Goal: Task Accomplishment & Management: Use online tool/utility

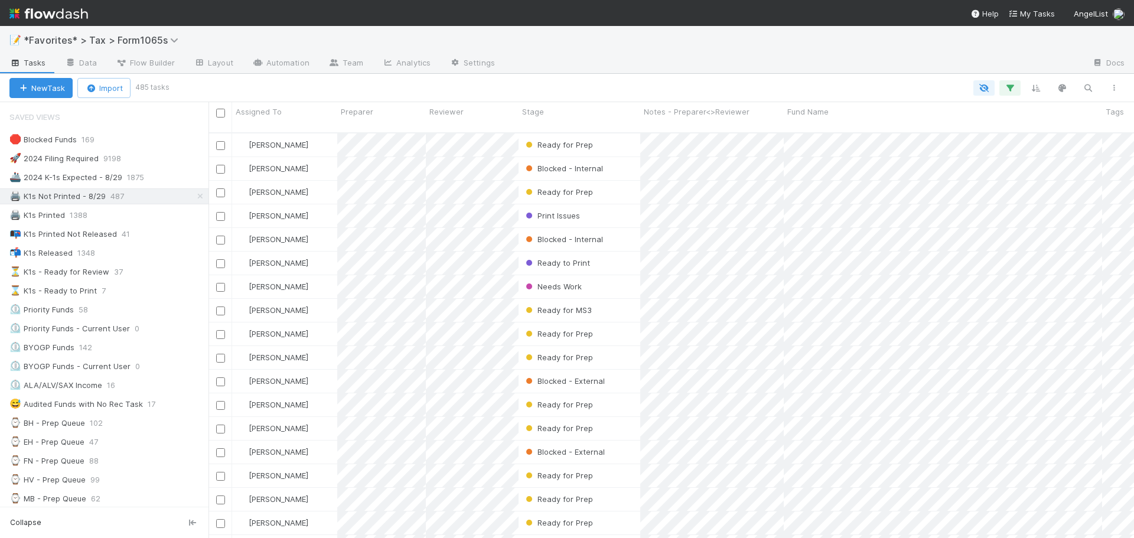
scroll to position [406, 917]
click at [88, 26] on div "📝 *Favorites* > Tax > Form1065s" at bounding box center [567, 40] width 1134 height 28
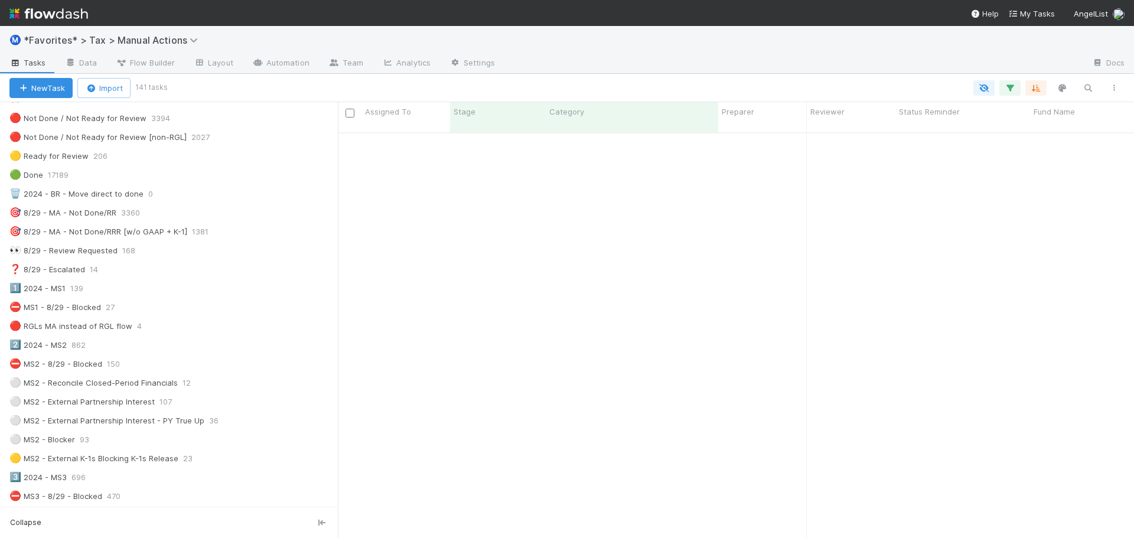
scroll to position [2004, 0]
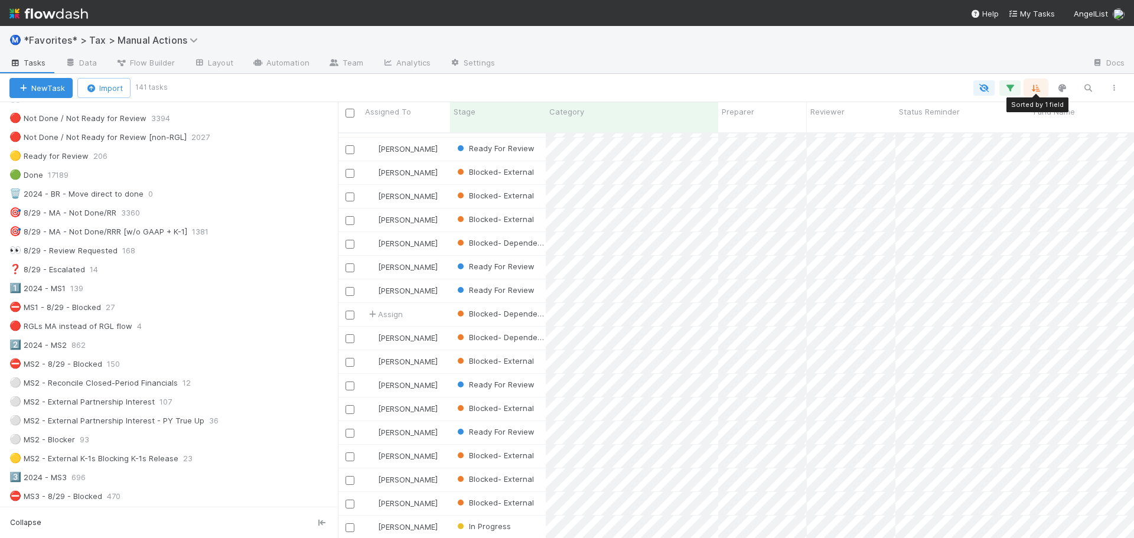
click at [1039, 86] on icon "button" at bounding box center [1036, 88] width 12 height 11
click at [869, 70] on div "Sort by Flowthrough Name from A → Z Then by" at bounding box center [567, 269] width 1134 height 538
click at [1009, 86] on icon "button" at bounding box center [1010, 88] width 12 height 11
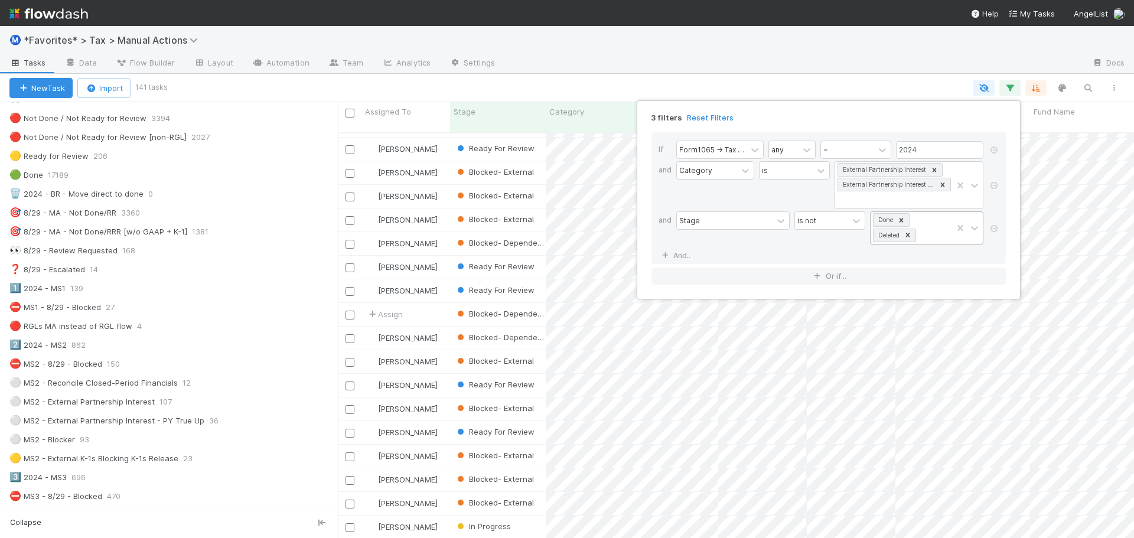
click at [944, 224] on div "Done Deleted" at bounding box center [912, 228] width 82 height 32
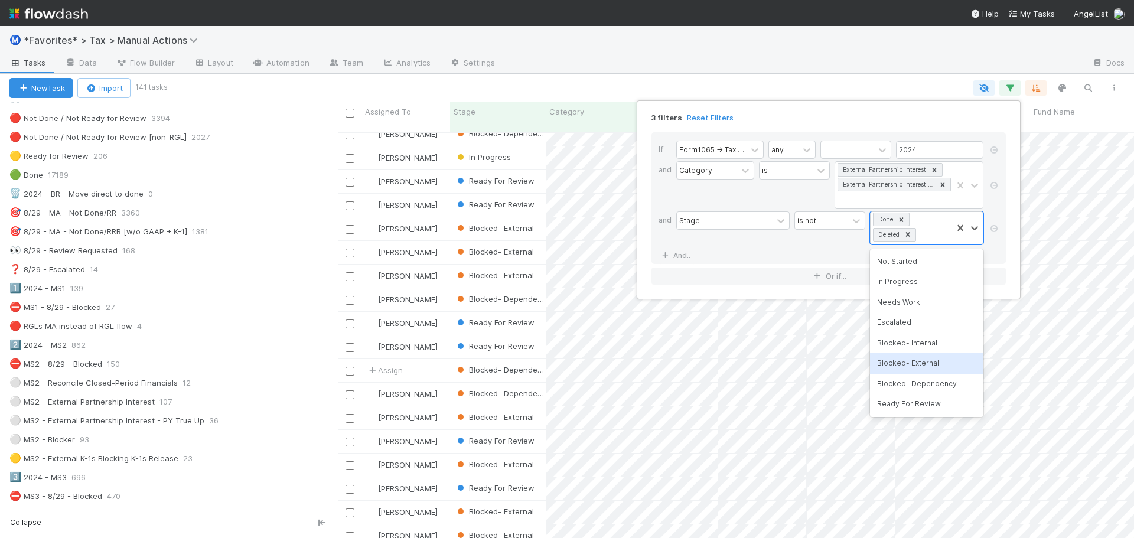
scroll to position [1957, 0]
click at [906, 349] on div "Blocked- Internal" at bounding box center [926, 343] width 113 height 20
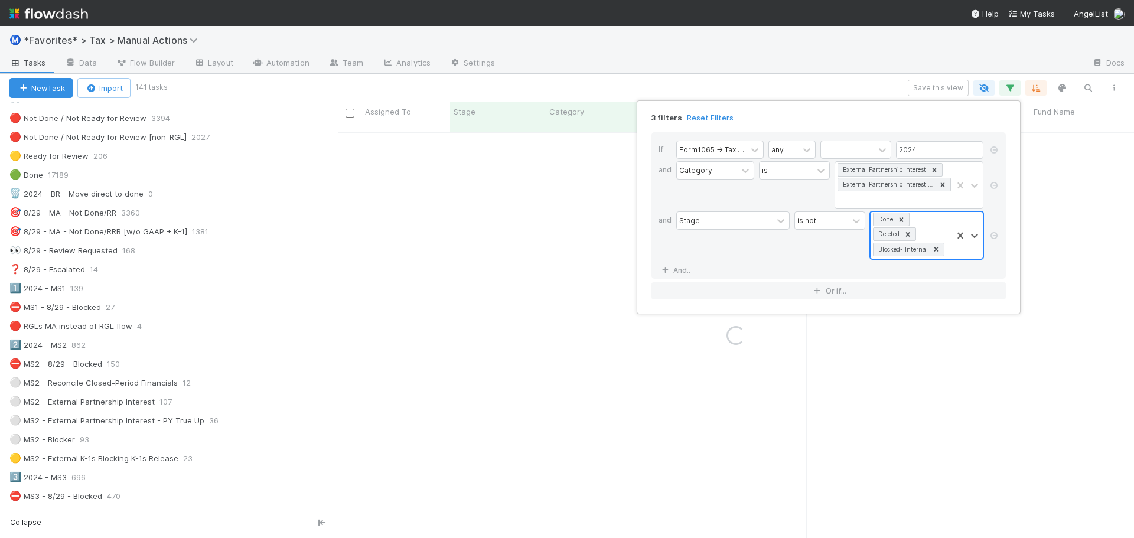
click at [936, 226] on div "Done Deleted Blocked- Internal" at bounding box center [912, 235] width 82 height 47
click at [916, 358] on div "Blocked- External" at bounding box center [926, 358] width 113 height 20
click at [921, 220] on div "Done Deleted Blocked- Internal Blocked- External" at bounding box center [912, 242] width 82 height 61
drag, startPoint x: 921, startPoint y: 371, endPoint x: 922, endPoint y: 353, distance: 18.9
click at [921, 370] on div "Blocked- Dependency" at bounding box center [926, 373] width 113 height 20
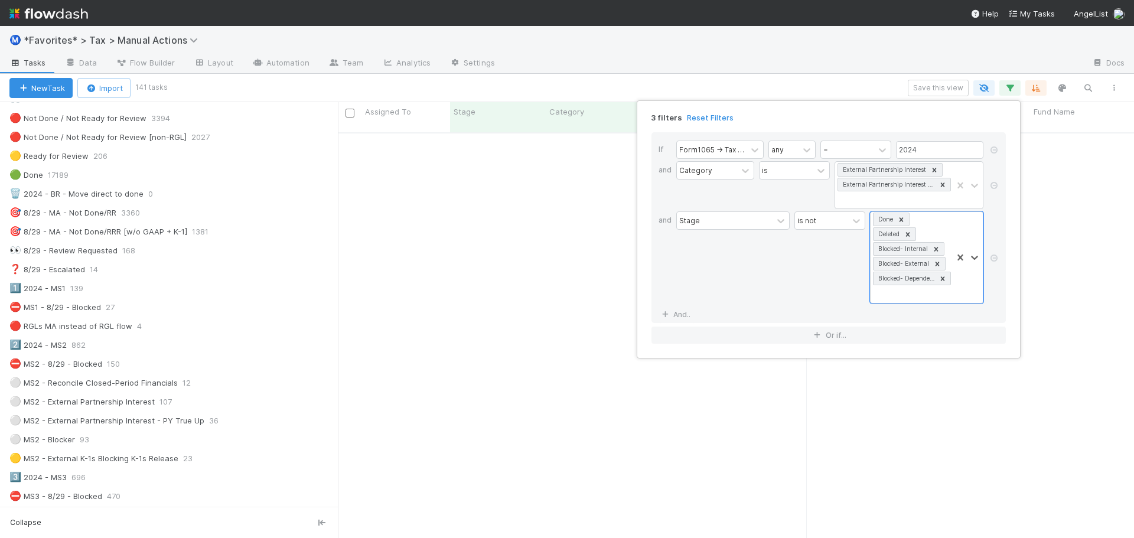
click at [861, 80] on div "3 filters Reset Filters If Form1065 -> Tax Year any = 2024 and Category is Exte…" at bounding box center [567, 269] width 1134 height 538
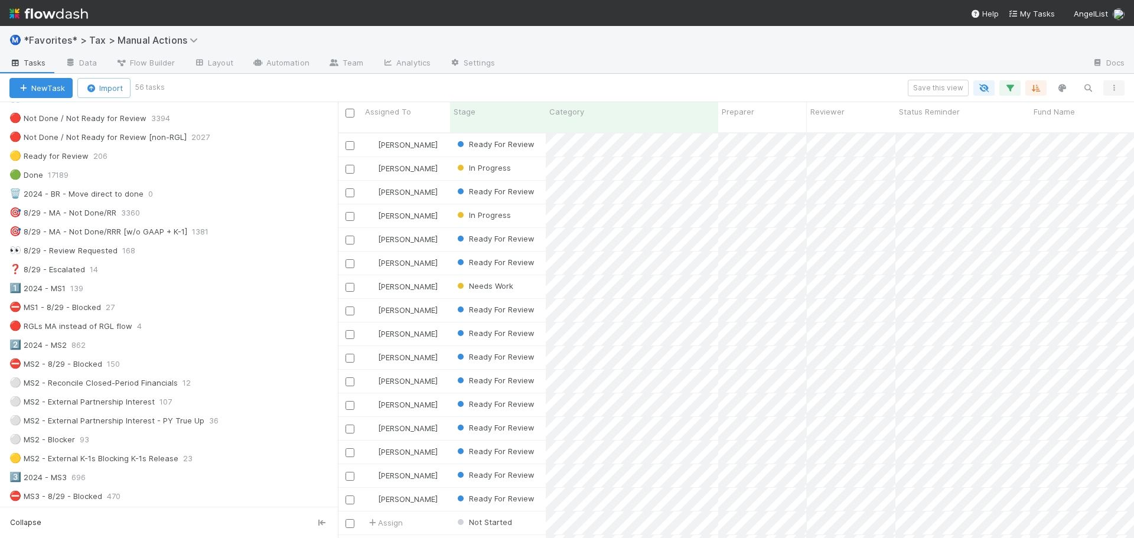
scroll to position [406, 787]
click at [685, 83] on div "Save this view" at bounding box center [644, 88] width 964 height 17
drag, startPoint x: 737, startPoint y: 15, endPoint x: 740, endPoint y: 22, distance: 7.7
click at [739, 16] on nav "Help My Tasks AngelList" at bounding box center [567, 13] width 1134 height 26
drag, startPoint x: 833, startPoint y: 27, endPoint x: 953, endPoint y: 92, distance: 136.1
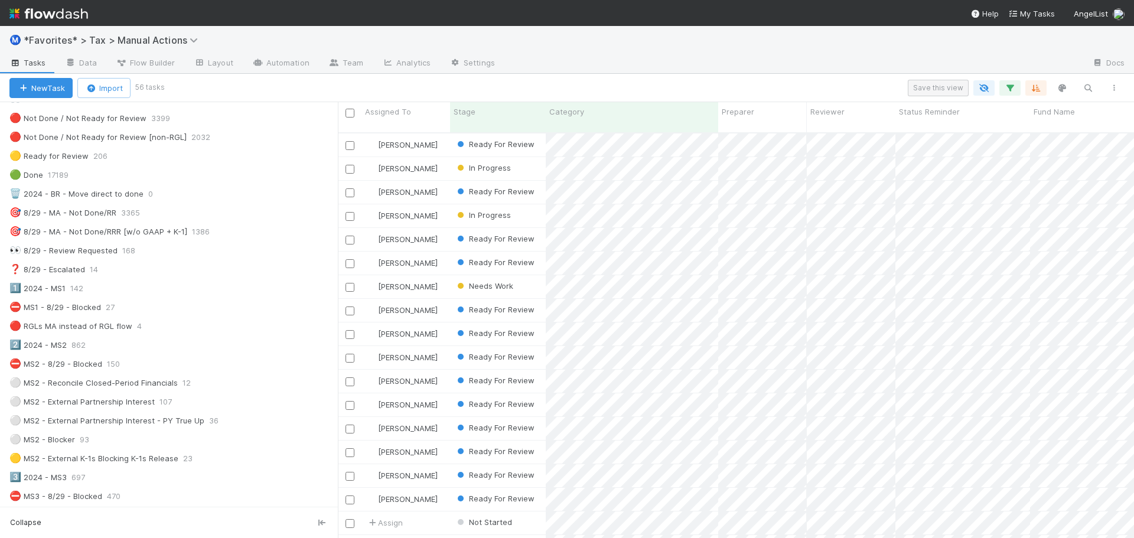
click at [835, 28] on div "Ⓜ️ *Favorites* > Tax > Manual Actions" at bounding box center [567, 40] width 1134 height 28
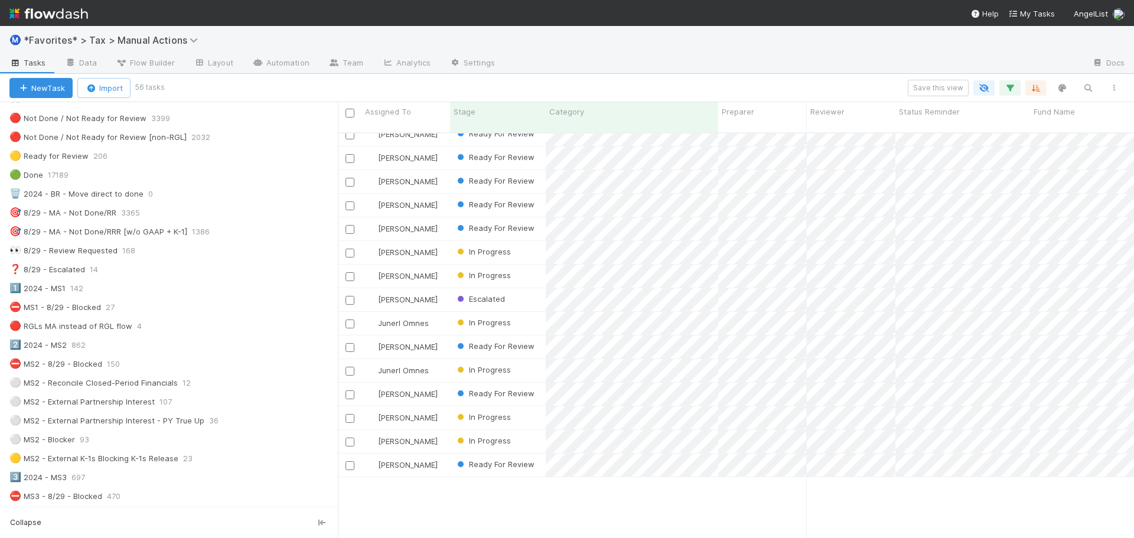
scroll to position [0, 0]
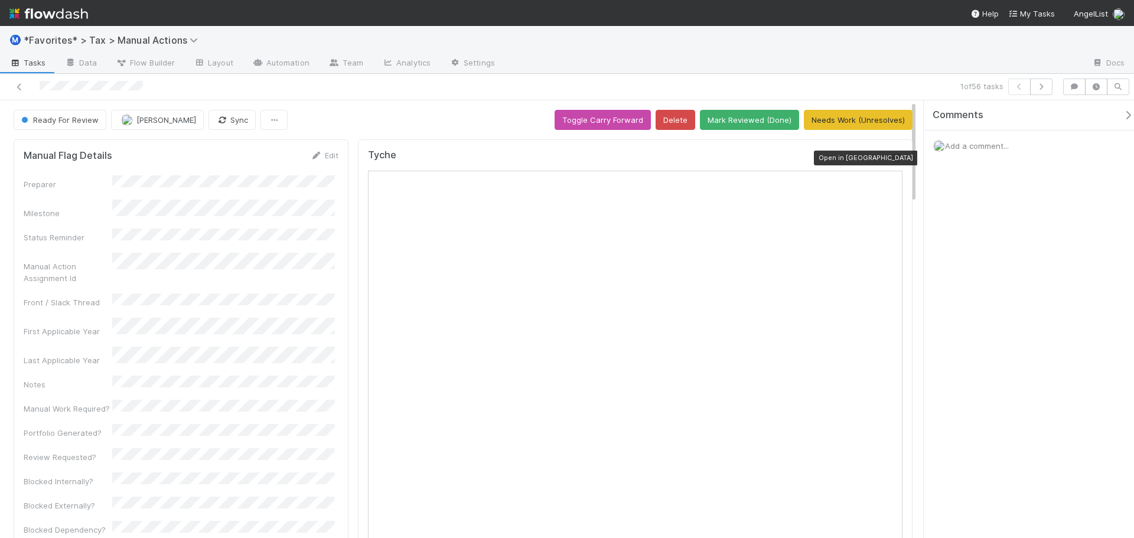
click at [892, 156] on icon at bounding box center [897, 158] width 12 height 8
click at [1042, 89] on icon "button" at bounding box center [1041, 86] width 12 height 7
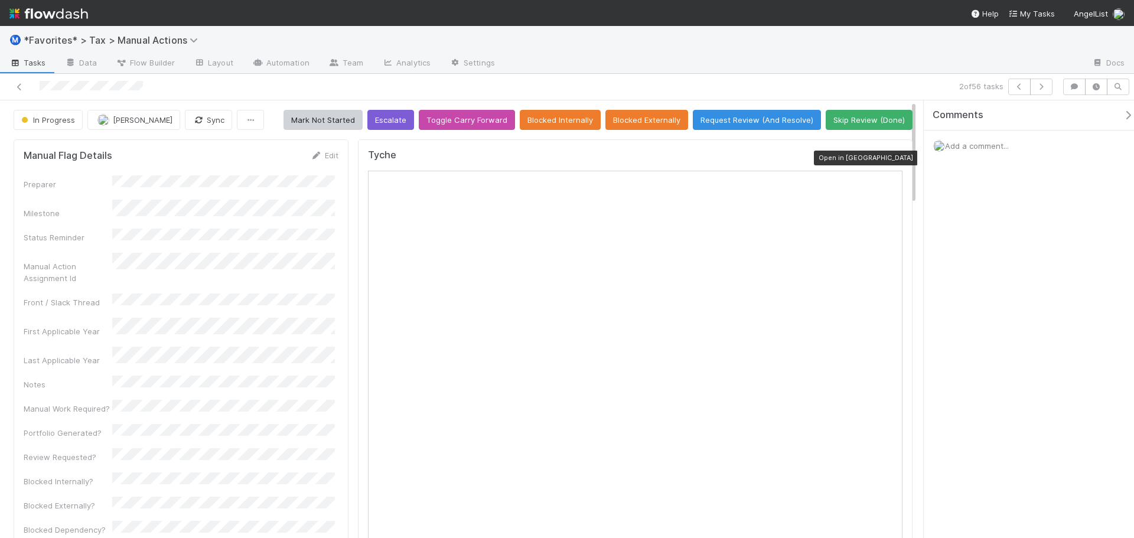
click at [891, 156] on icon at bounding box center [897, 158] width 12 height 8
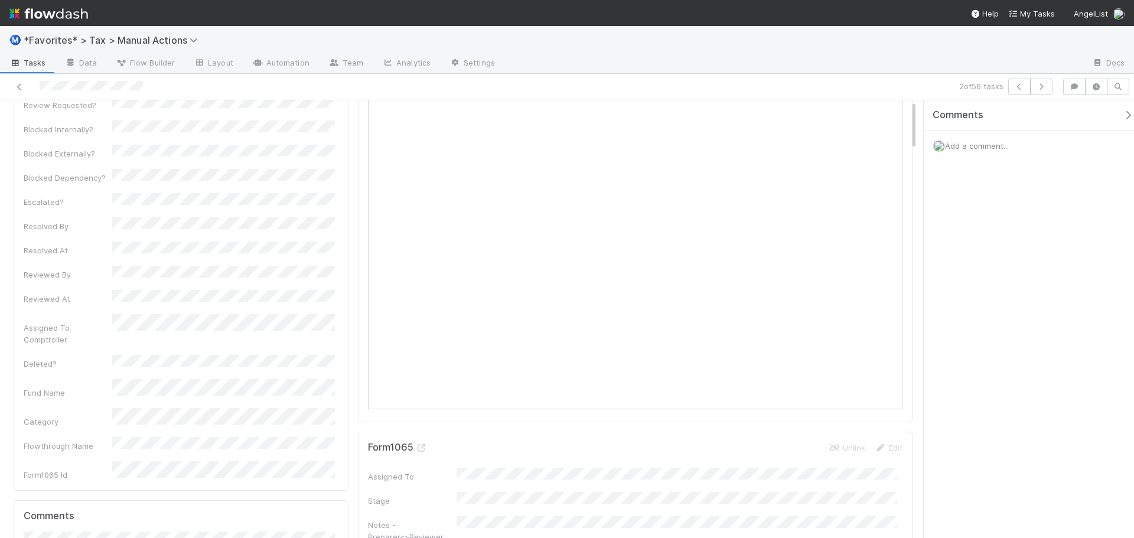
scroll to position [354, 0]
click at [1046, 82] on button "button" at bounding box center [1041, 87] width 22 height 17
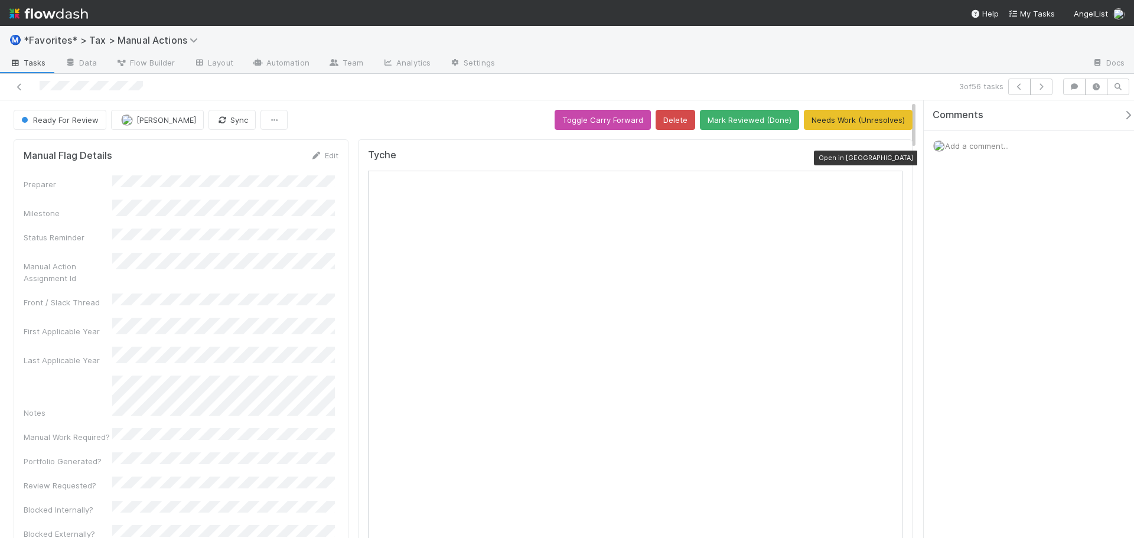
click at [891, 161] on icon at bounding box center [897, 158] width 12 height 8
click at [780, 122] on button "Mark Reviewed (Done)" at bounding box center [749, 120] width 99 height 20
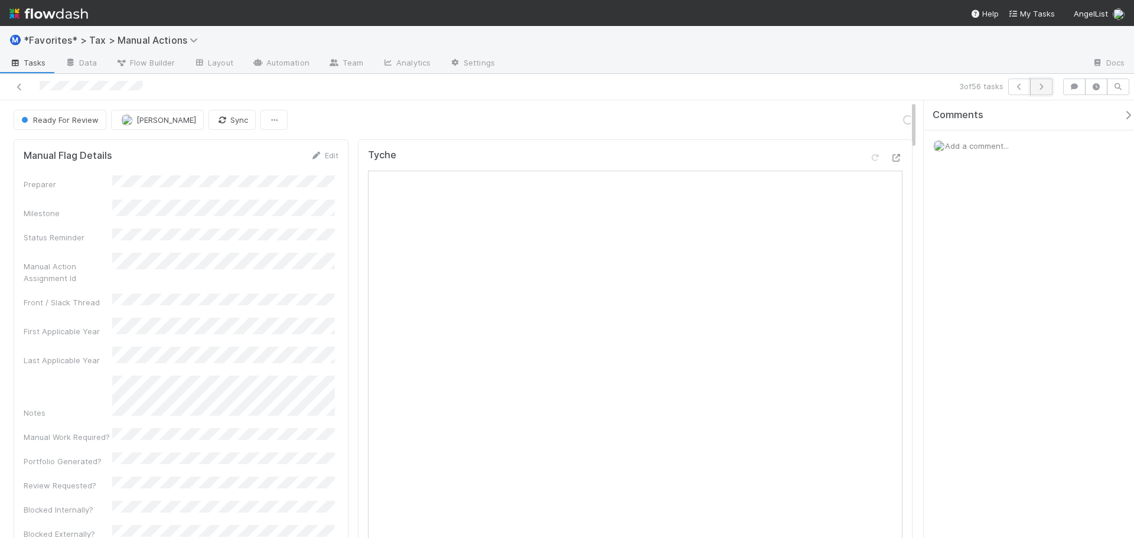
click at [1034, 89] on button "button" at bounding box center [1041, 87] width 22 height 17
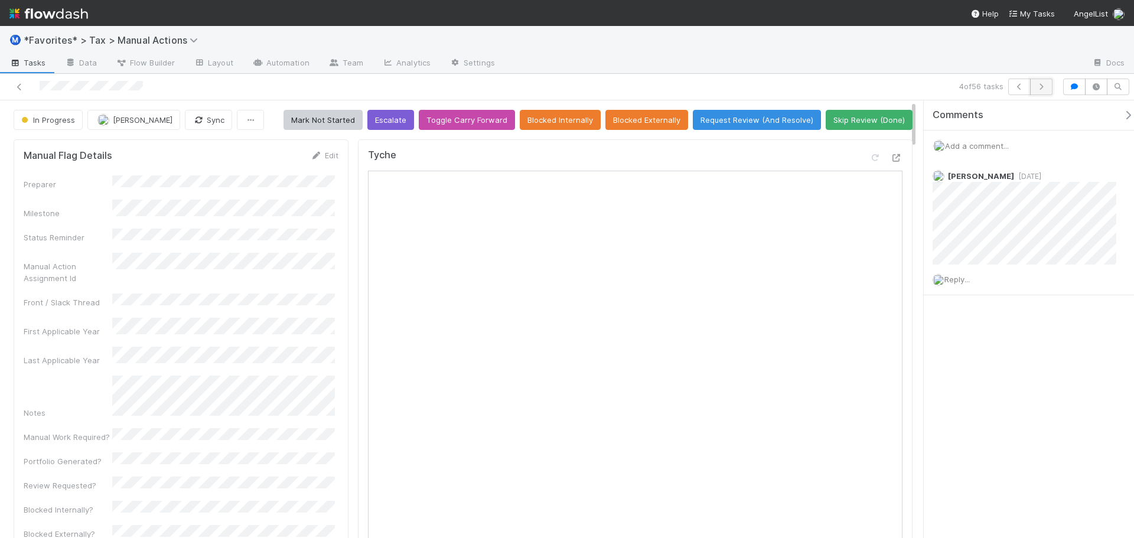
click at [1036, 88] on icon "button" at bounding box center [1041, 86] width 12 height 7
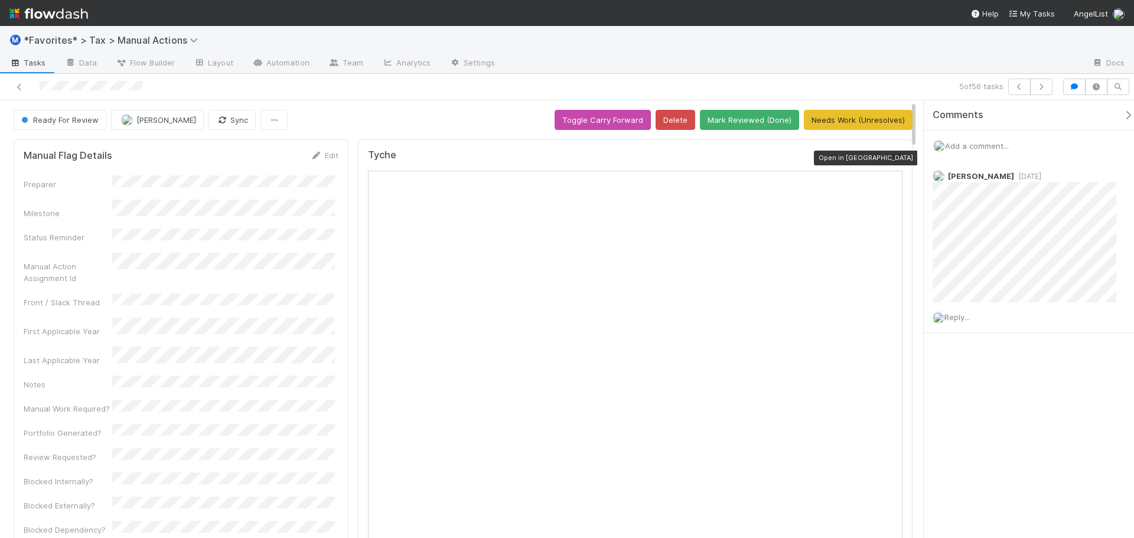
click at [891, 159] on icon at bounding box center [897, 158] width 12 height 8
click at [1045, 83] on icon "button" at bounding box center [1041, 86] width 12 height 7
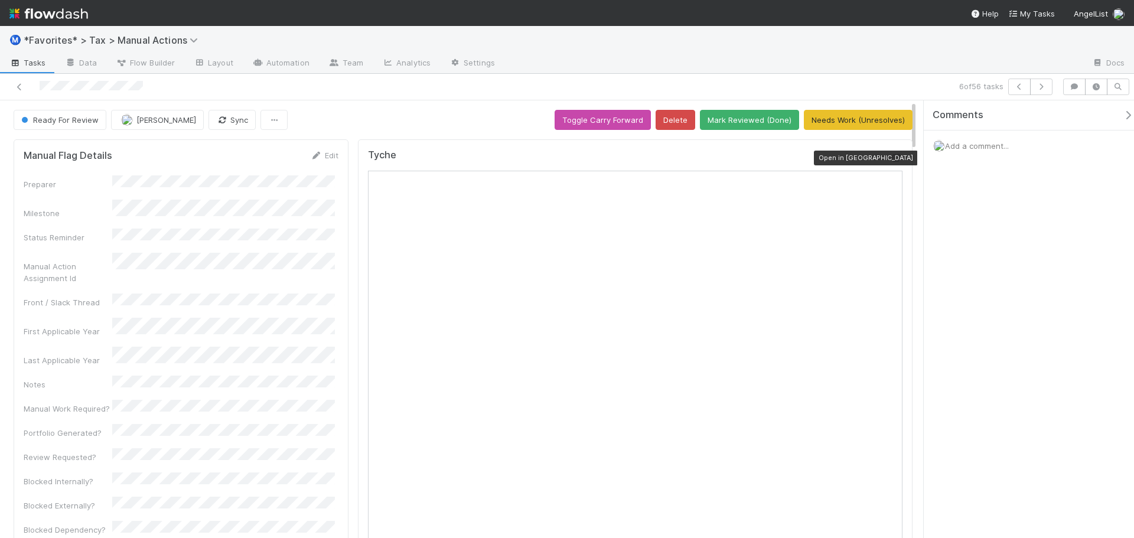
click at [891, 155] on icon at bounding box center [897, 158] width 12 height 8
click at [754, 113] on button "Mark Reviewed (Done)" at bounding box center [749, 120] width 99 height 20
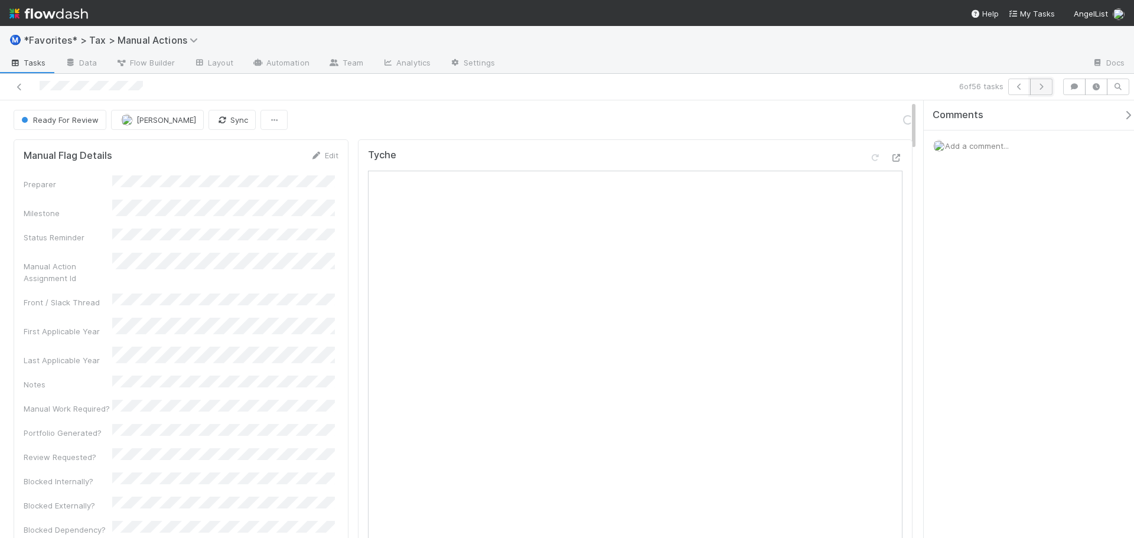
click at [1048, 86] on button "button" at bounding box center [1041, 87] width 22 height 17
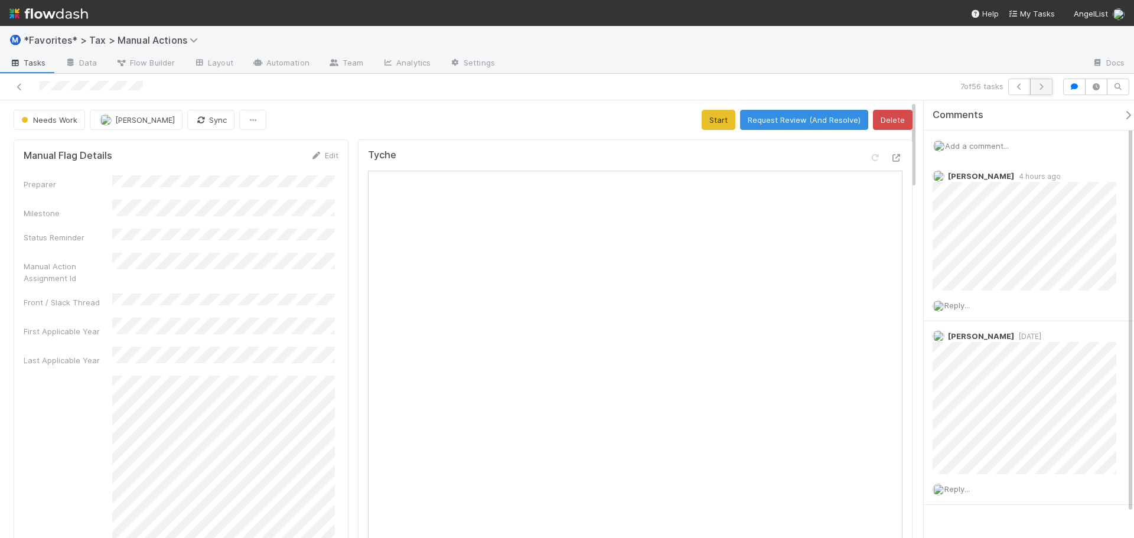
click at [1038, 86] on icon "button" at bounding box center [1041, 86] width 12 height 7
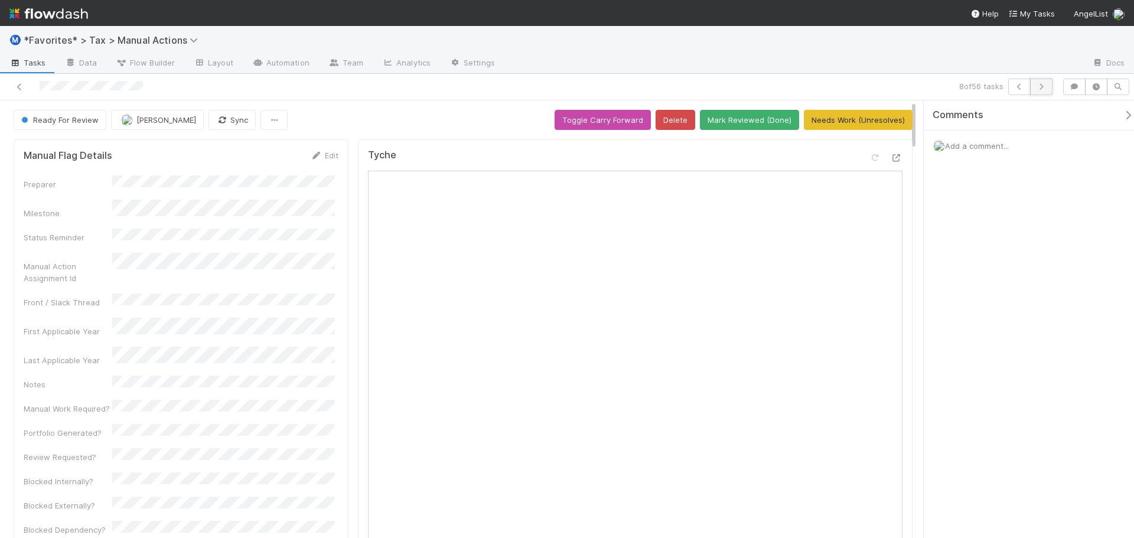
click at [1045, 89] on button "button" at bounding box center [1041, 87] width 22 height 17
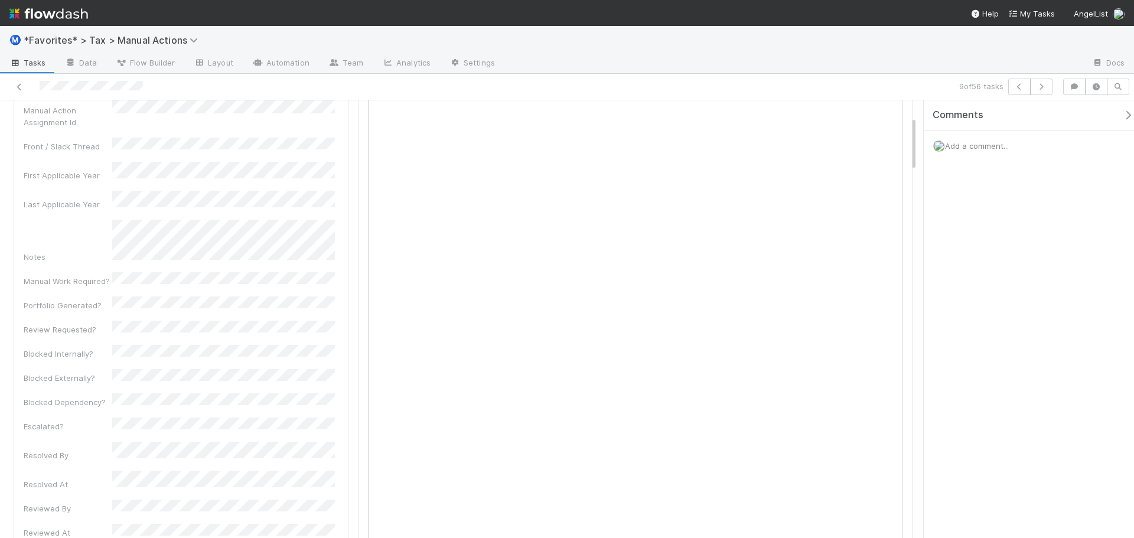
scroll to position [118, 0]
click at [338, 234] on div "Manual Flag Details Edit Preparer Milestone Status Reminder Manual Action Assig…" at bounding box center [181, 391] width 335 height 741
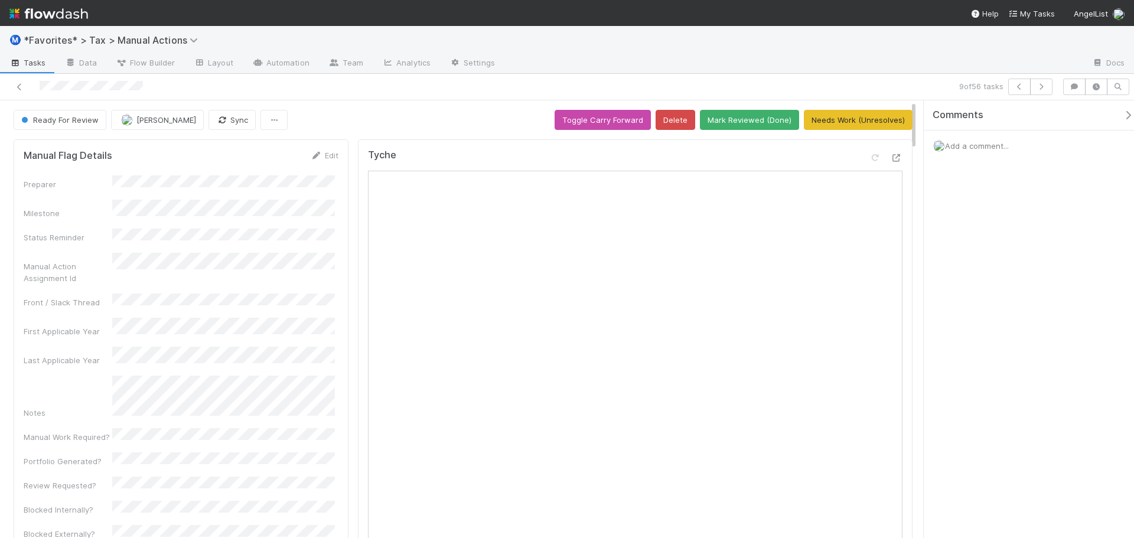
click at [897, 146] on div "Tyche" at bounding box center [635, 456] width 555 height 635
click at [891, 158] on icon at bounding box center [897, 158] width 12 height 8
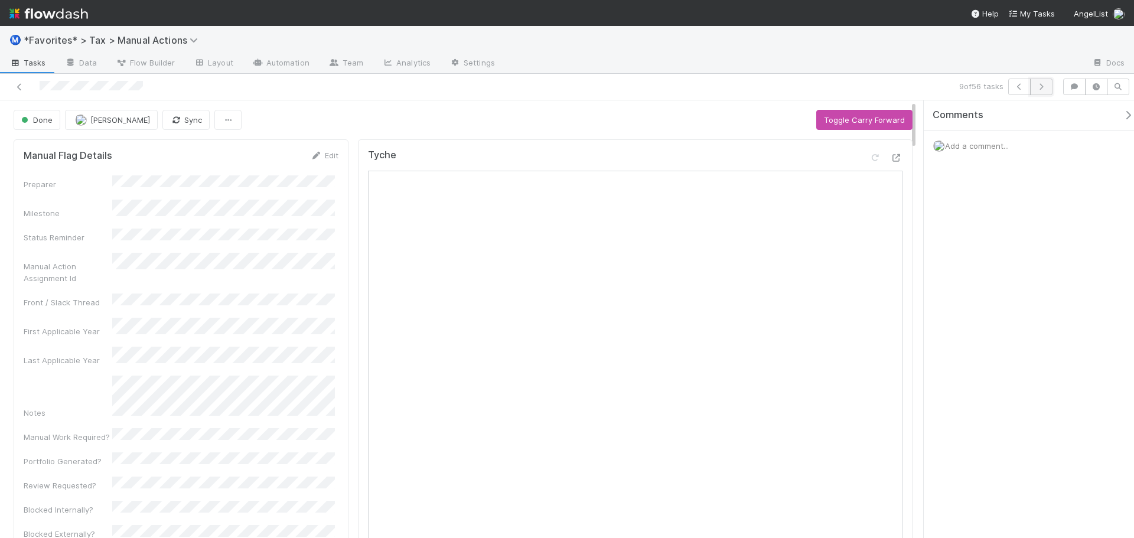
click at [1038, 87] on icon "button" at bounding box center [1041, 86] width 12 height 7
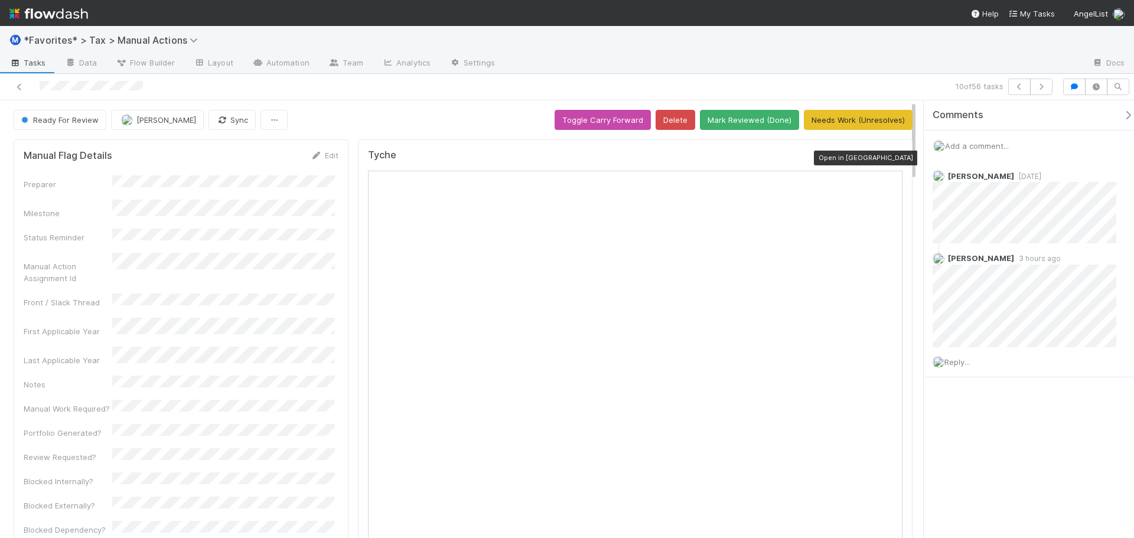
click at [891, 157] on icon at bounding box center [897, 158] width 12 height 8
drag, startPoint x: 969, startPoint y: 143, endPoint x: 969, endPoint y: 150, distance: 7.1
click at [969, 149] on span "Add a comment..." at bounding box center [977, 145] width 64 height 9
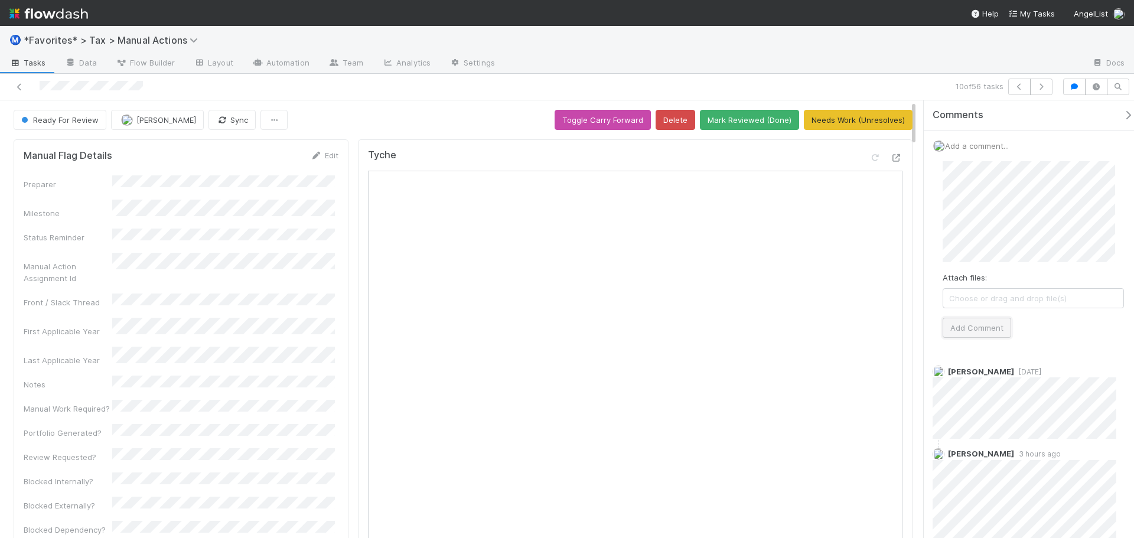
click at [986, 337] on button "Add Comment" at bounding box center [977, 328] width 69 height 20
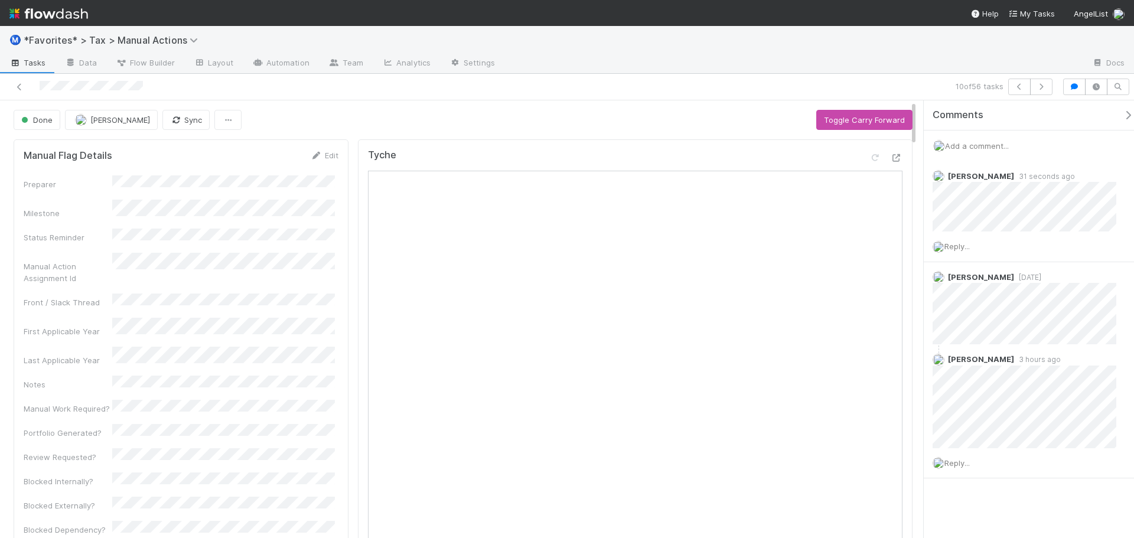
click at [847, 71] on div at bounding box center [793, 63] width 578 height 19
click at [1042, 83] on icon "button" at bounding box center [1041, 86] width 12 height 7
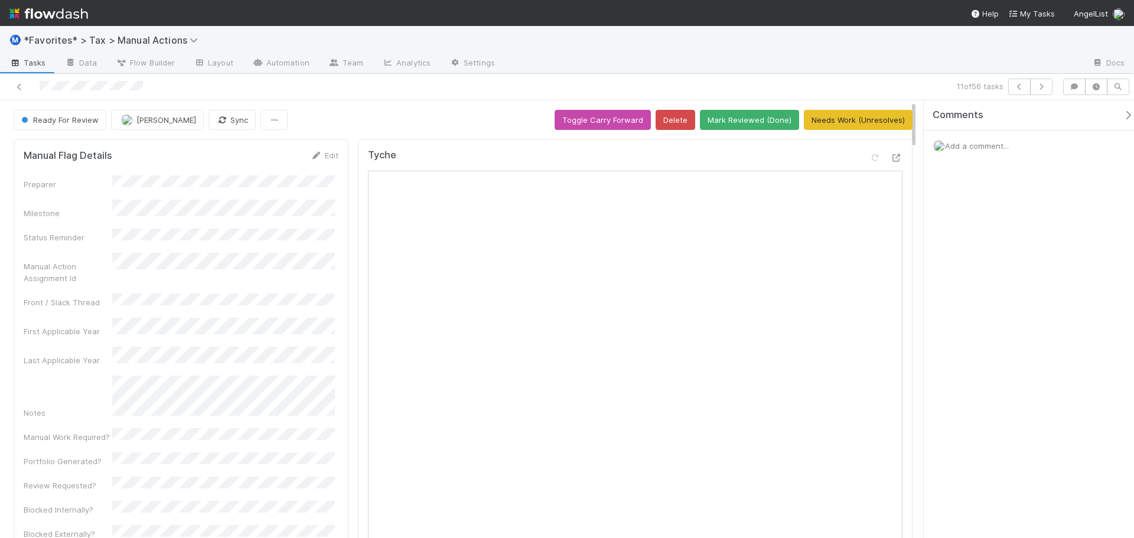
click at [749, 49] on div "Ⓜ️ *Favorites* > Tax > Manual Actions" at bounding box center [567, 40] width 1134 height 28
click at [1036, 88] on icon "button" at bounding box center [1041, 86] width 12 height 7
click at [891, 158] on icon at bounding box center [897, 158] width 12 height 8
click at [1028, 91] on button "button" at bounding box center [1019, 87] width 22 height 17
click at [1024, 89] on icon "button" at bounding box center [1019, 86] width 12 height 7
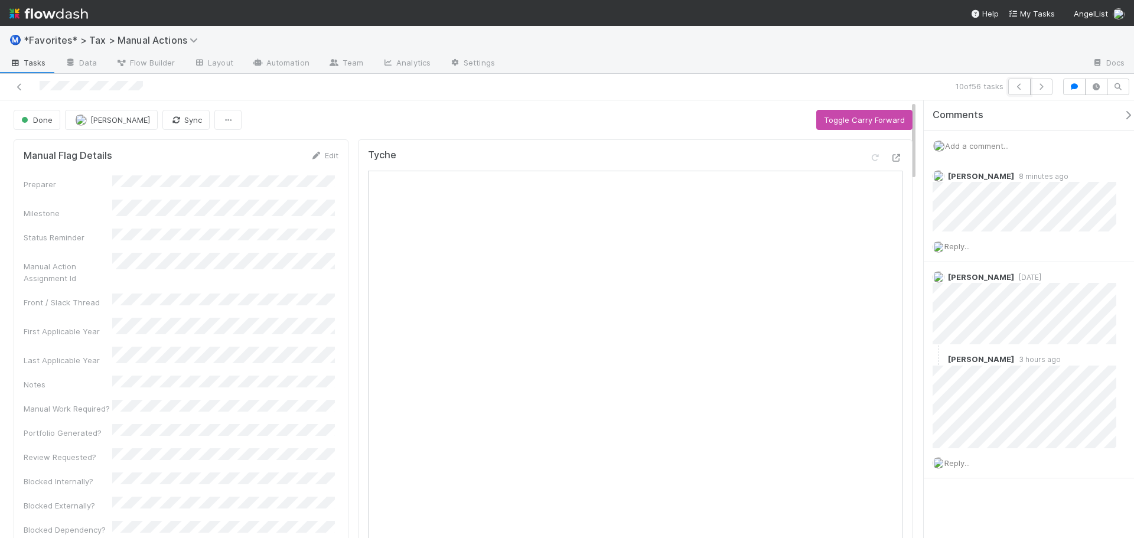
drag, startPoint x: 1025, startPoint y: 90, endPoint x: 927, endPoint y: 67, distance: 100.7
click at [916, 61] on div "Ⓜ️ *Favorites* > Tax > Manual Actions Tasks Data Flow Builder Layout Automation…" at bounding box center [567, 282] width 1134 height 512
drag, startPoint x: 938, startPoint y: 69, endPoint x: 939, endPoint y: 77, distance: 8.4
click at [938, 70] on div at bounding box center [793, 63] width 578 height 19
click at [891, 156] on icon at bounding box center [897, 158] width 12 height 8
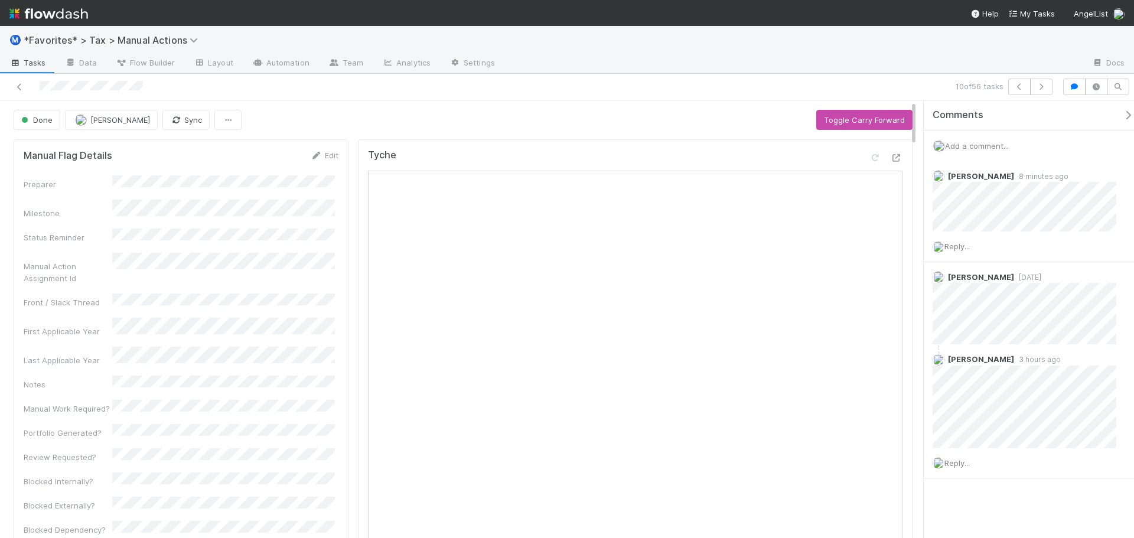
click at [569, 98] on div "10 of 56 tasks" at bounding box center [567, 87] width 1134 height 27
click at [1039, 91] on button "button" at bounding box center [1041, 87] width 22 height 17
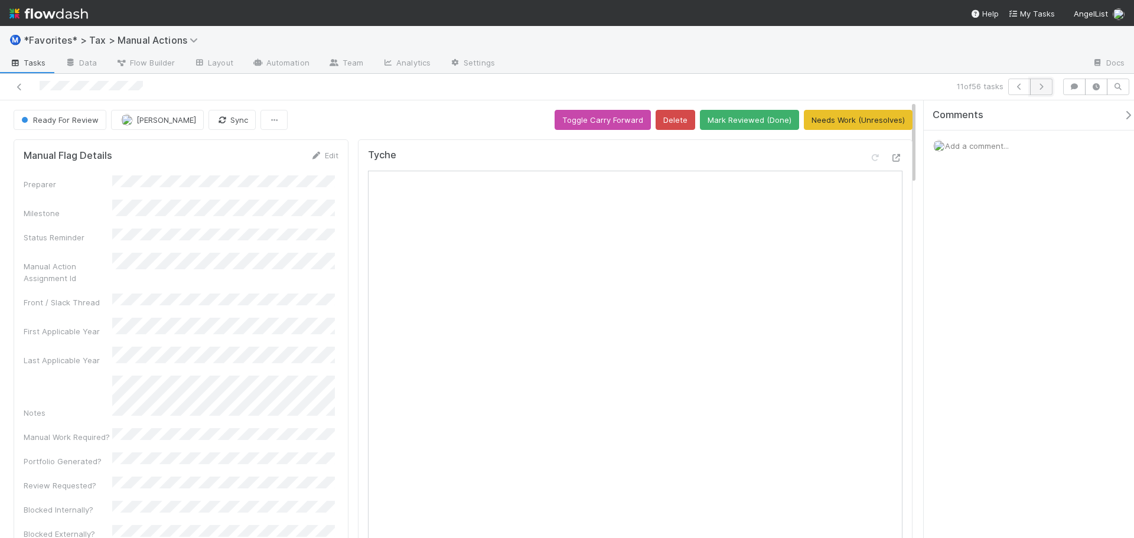
click at [1039, 90] on button "button" at bounding box center [1041, 87] width 22 height 17
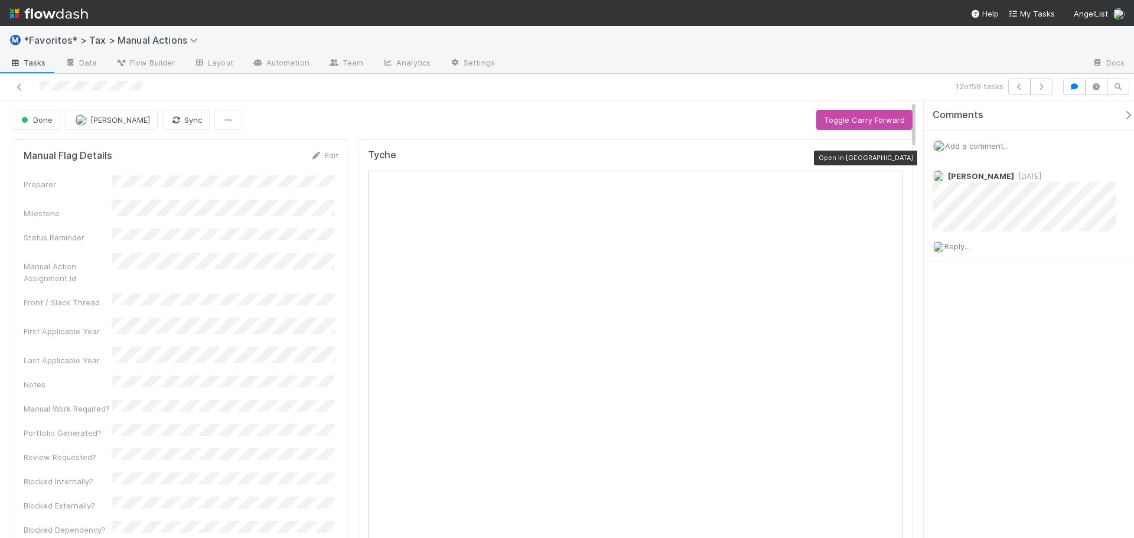
click at [891, 160] on icon at bounding box center [897, 158] width 12 height 8
drag, startPoint x: 673, startPoint y: 84, endPoint x: 814, endPoint y: 84, distance: 141.7
click at [681, 84] on div "12 of 56 tasks" at bounding box center [795, 87] width 524 height 17
click at [1036, 93] on button "button" at bounding box center [1041, 87] width 22 height 17
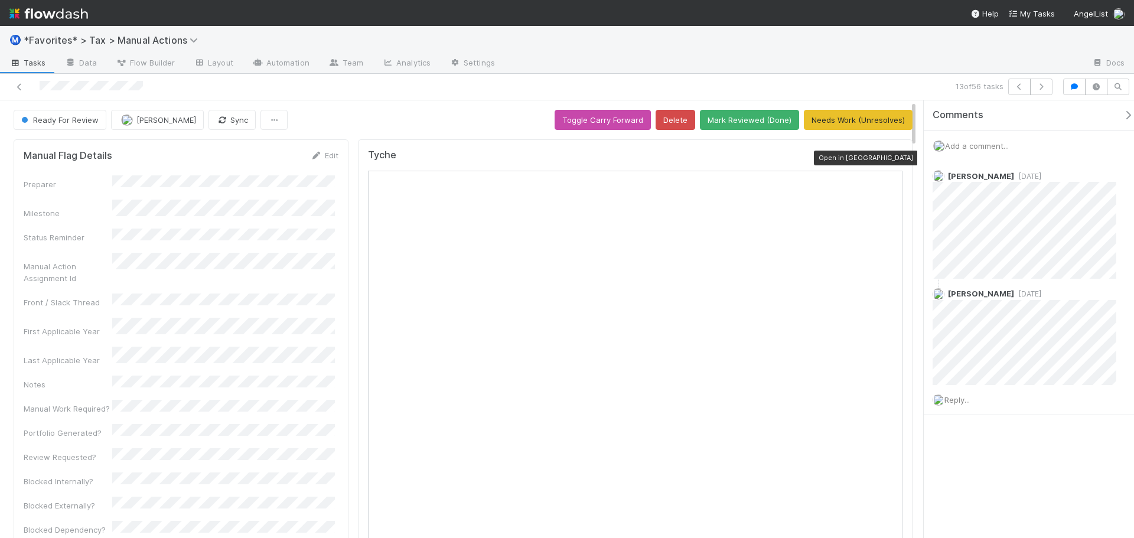
click at [891, 160] on icon at bounding box center [897, 158] width 12 height 8
click at [1048, 86] on button "button" at bounding box center [1041, 87] width 22 height 17
click at [892, 158] on icon at bounding box center [897, 158] width 12 height 8
drag, startPoint x: 1020, startPoint y: 91, endPoint x: 1035, endPoint y: 86, distance: 15.5
click at [1033, 89] on div at bounding box center [1030, 87] width 44 height 17
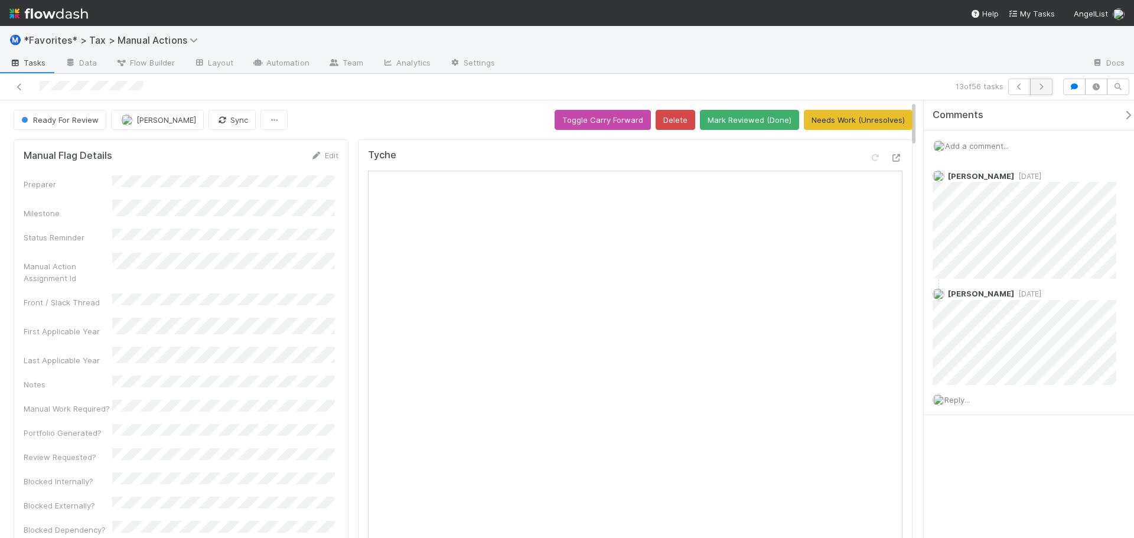
click at [1034, 86] on button "button" at bounding box center [1041, 87] width 22 height 17
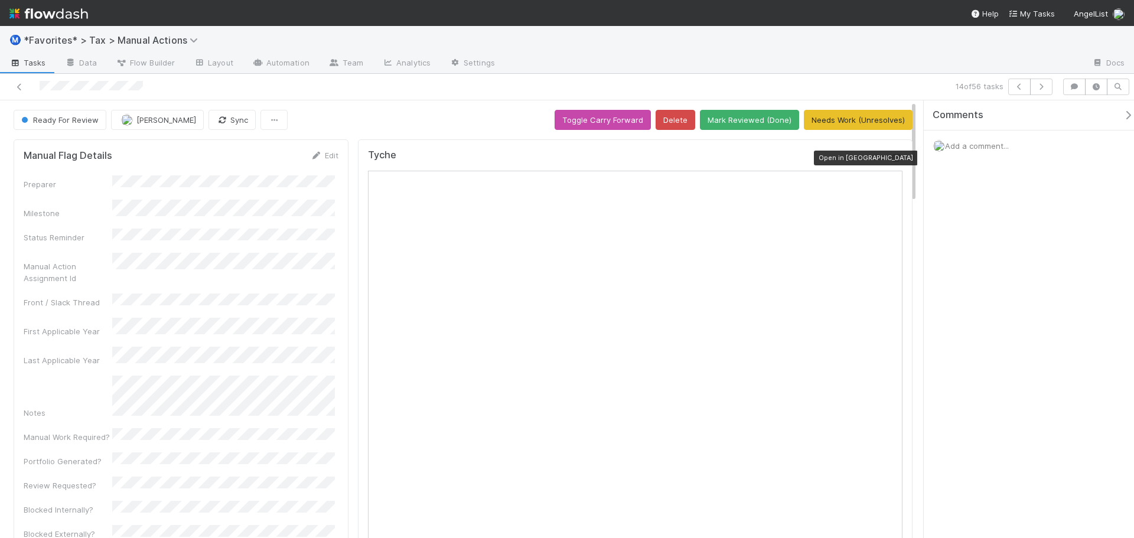
click at [891, 157] on icon at bounding box center [897, 158] width 12 height 8
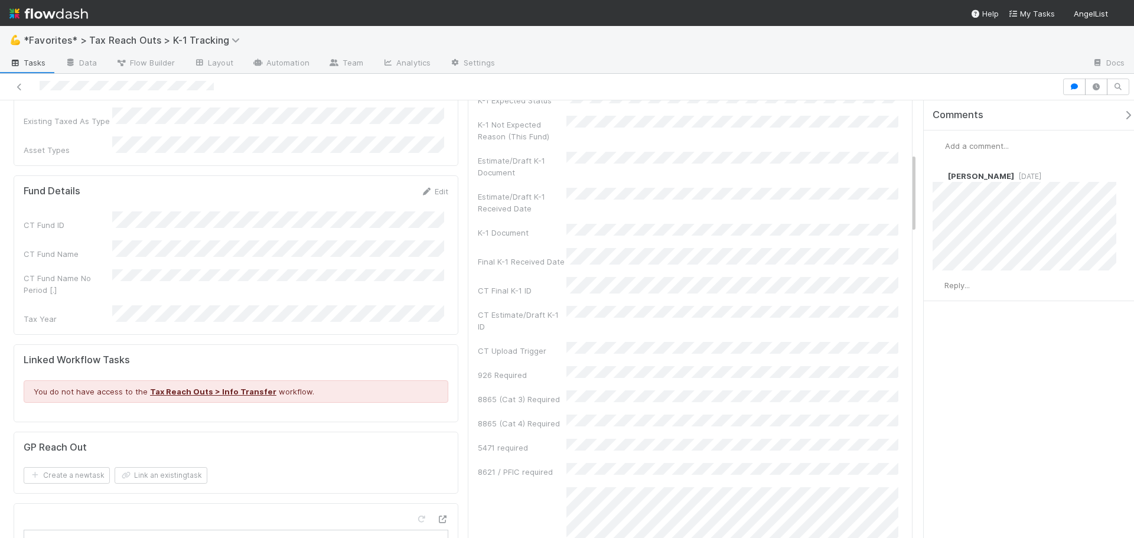
scroll to position [236, 0]
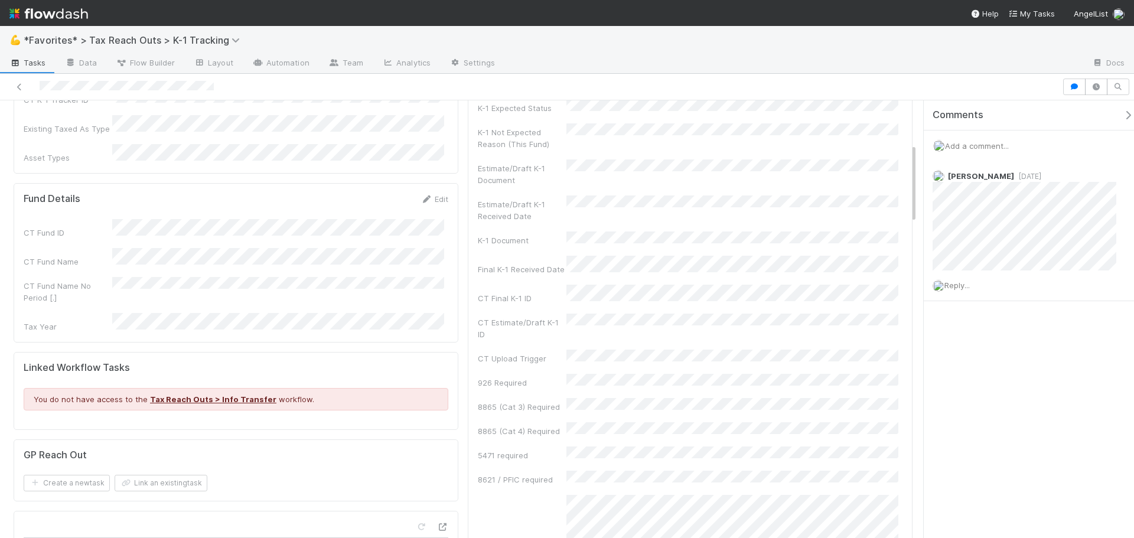
click at [1008, 92] on div at bounding box center [531, 87] width 1052 height 17
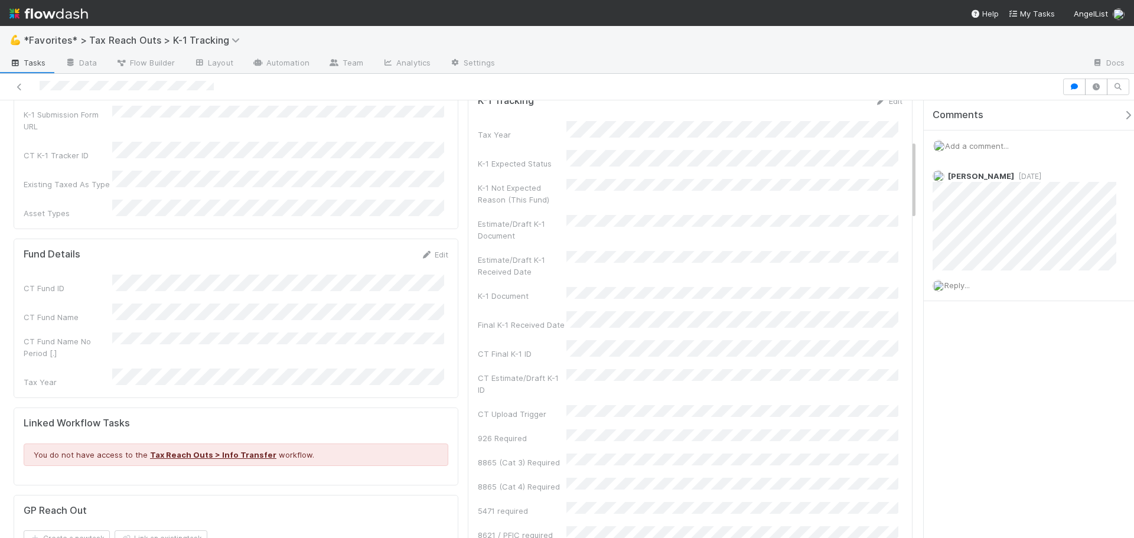
scroll to position [0, 0]
